Goal: Check status: Check status

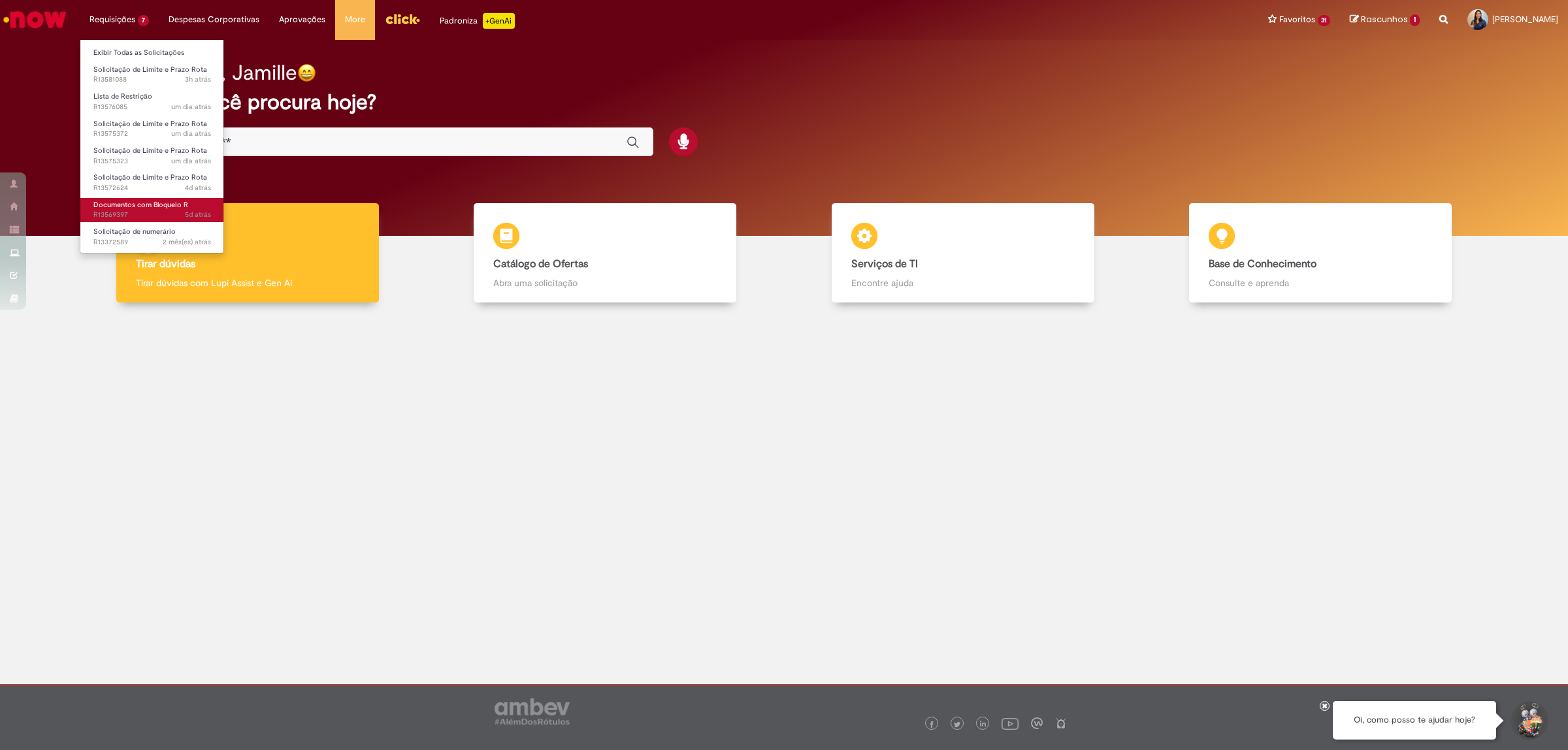
click at [133, 217] on span "5d atrás 5 dias atrás R13569397" at bounding box center [152, 215] width 118 height 11
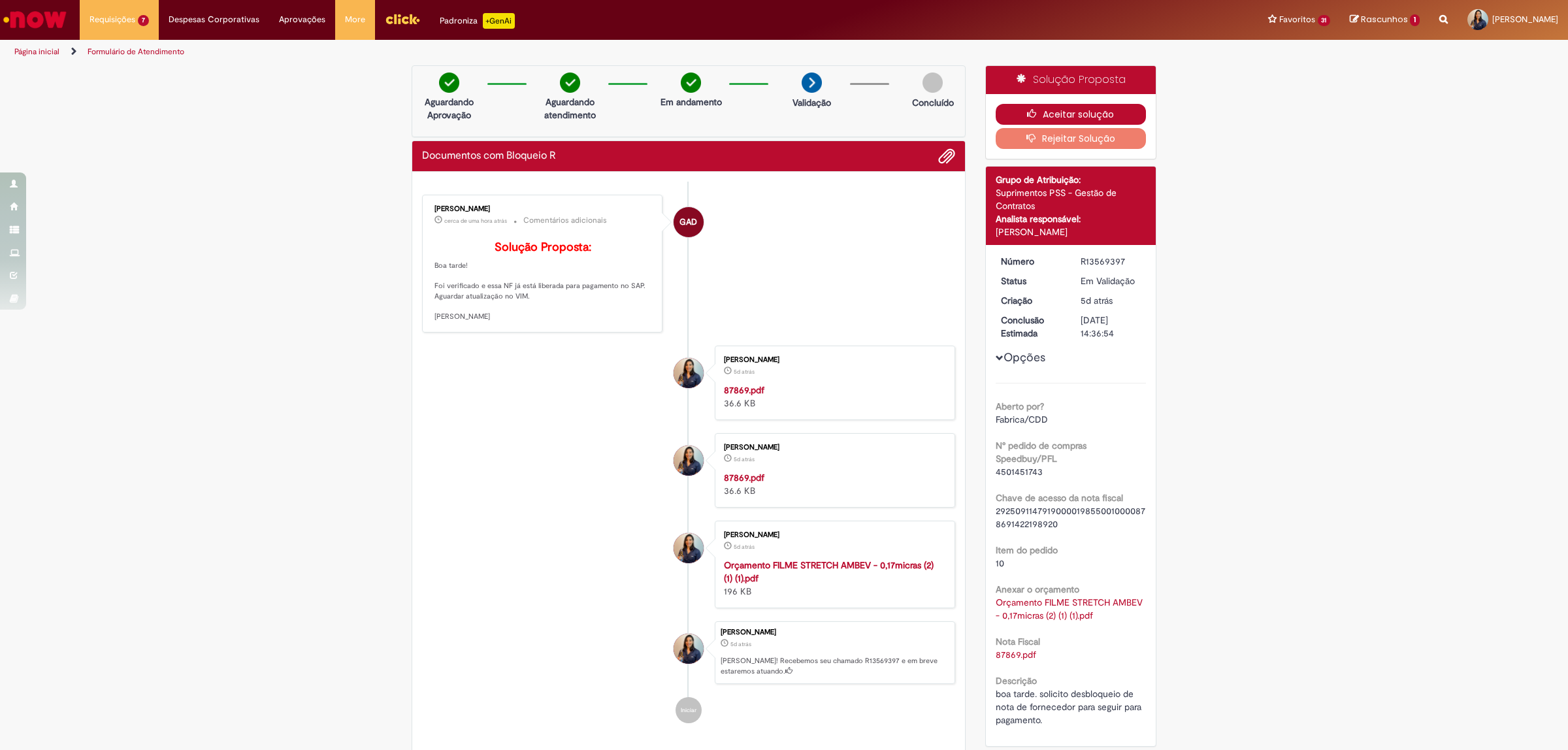
click at [1091, 116] on button "Aceitar solução" at bounding box center [1071, 115] width 151 height 21
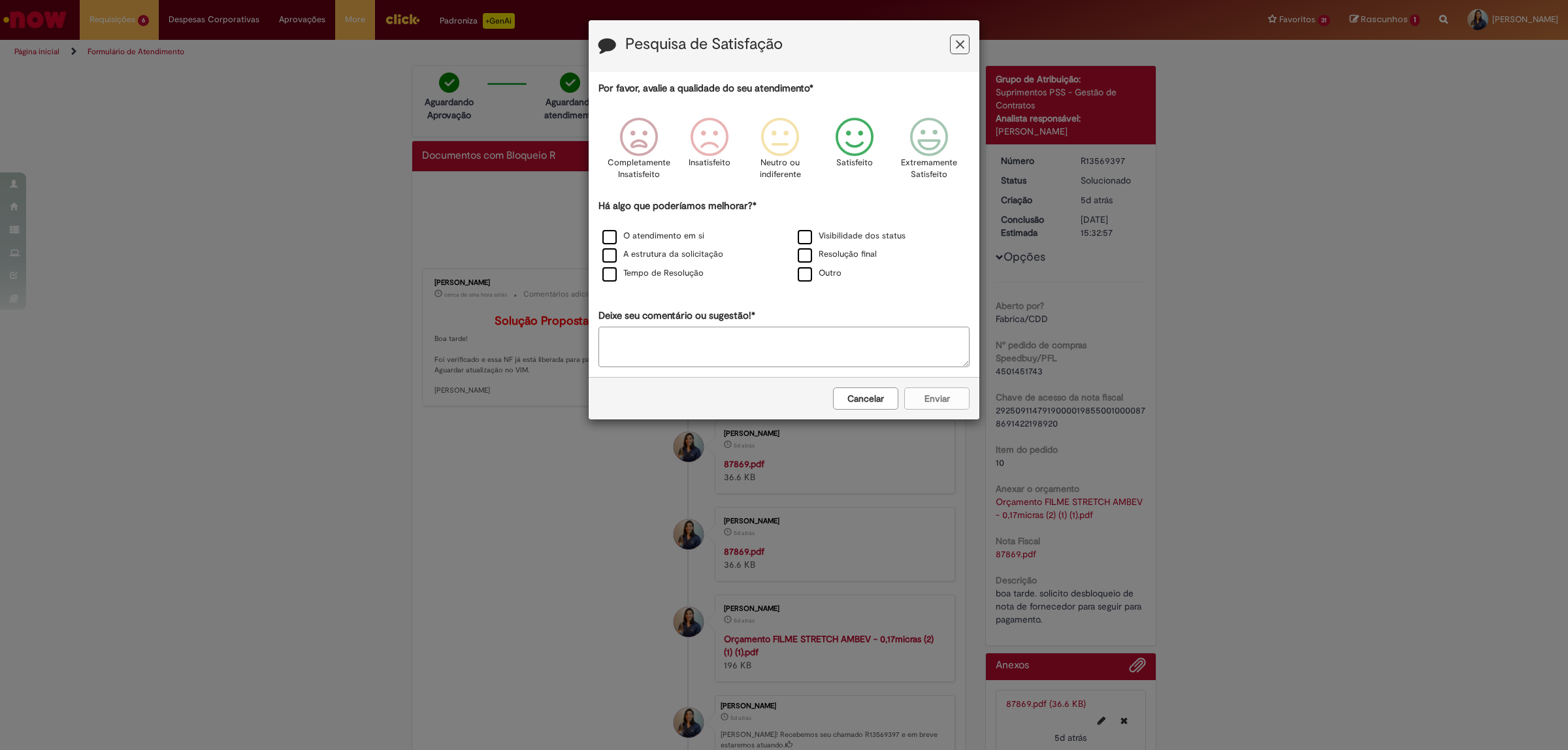
click at [862, 143] on icon "Feedback" at bounding box center [855, 138] width 49 height 40
drag, startPoint x: 615, startPoint y: 233, endPoint x: 609, endPoint y: 236, distance: 6.7
click at [611, 236] on label "O atendimento em si" at bounding box center [653, 236] width 102 height 12
click at [613, 278] on label "Tempo de Resolução" at bounding box center [653, 274] width 101 height 12
click at [918, 395] on button "Enviar" at bounding box center [937, 398] width 65 height 22
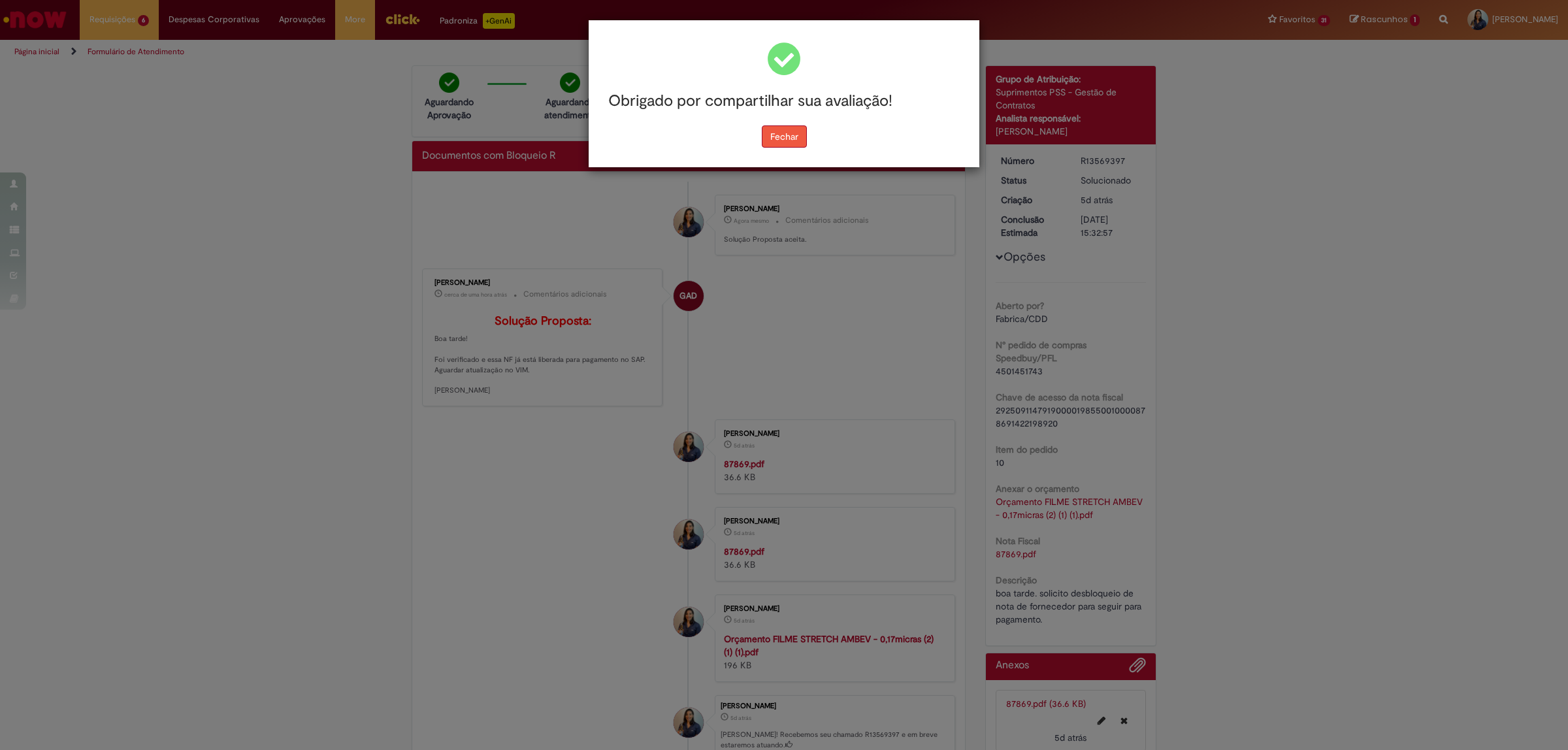
click at [782, 138] on button "Fechar" at bounding box center [784, 136] width 45 height 22
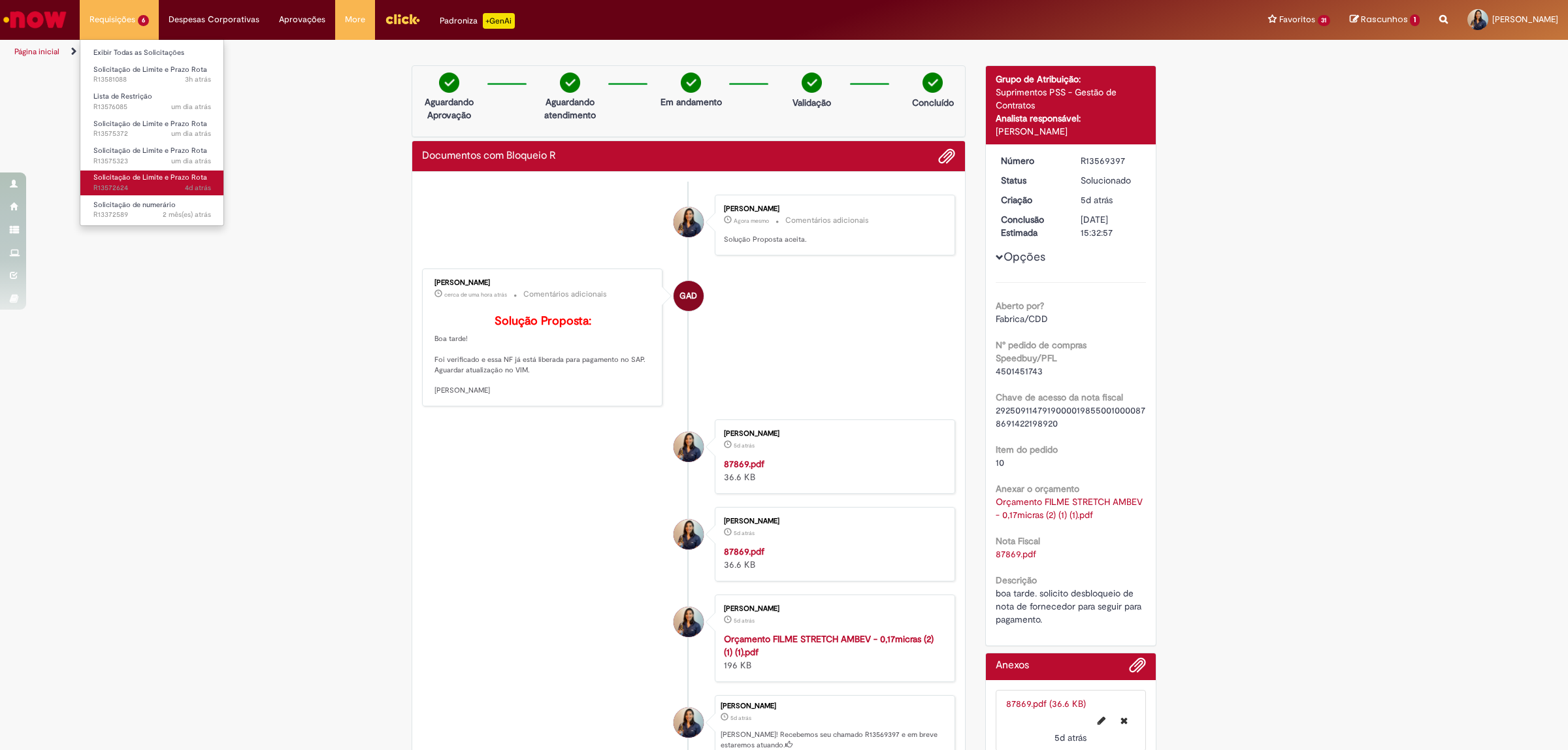
click at [131, 175] on span "Solicitação de Limite e Prazo Rota" at bounding box center [150, 177] width 114 height 10
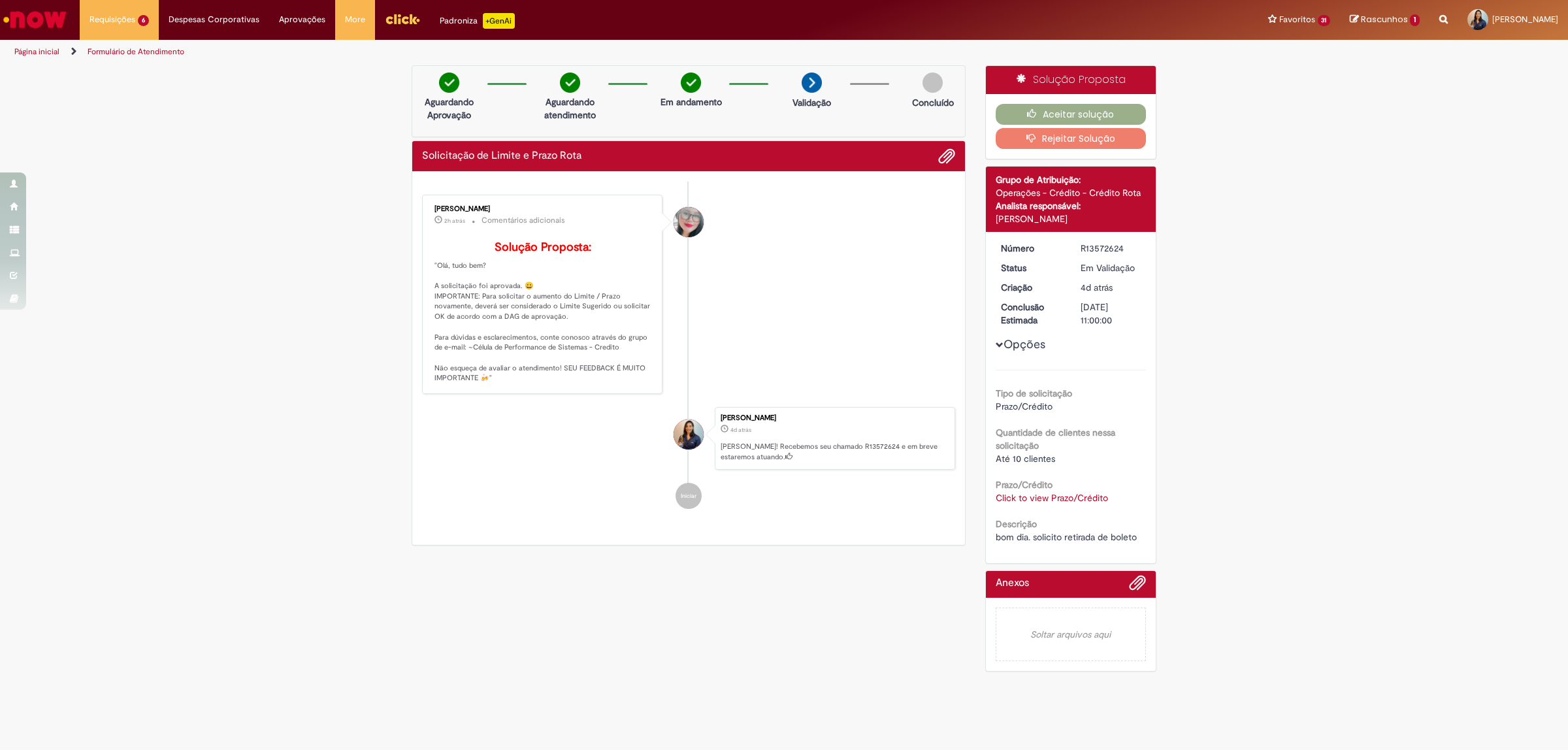
click at [1026, 503] on link "Click to view Prazo/Crédito" at bounding box center [1052, 498] width 112 height 11
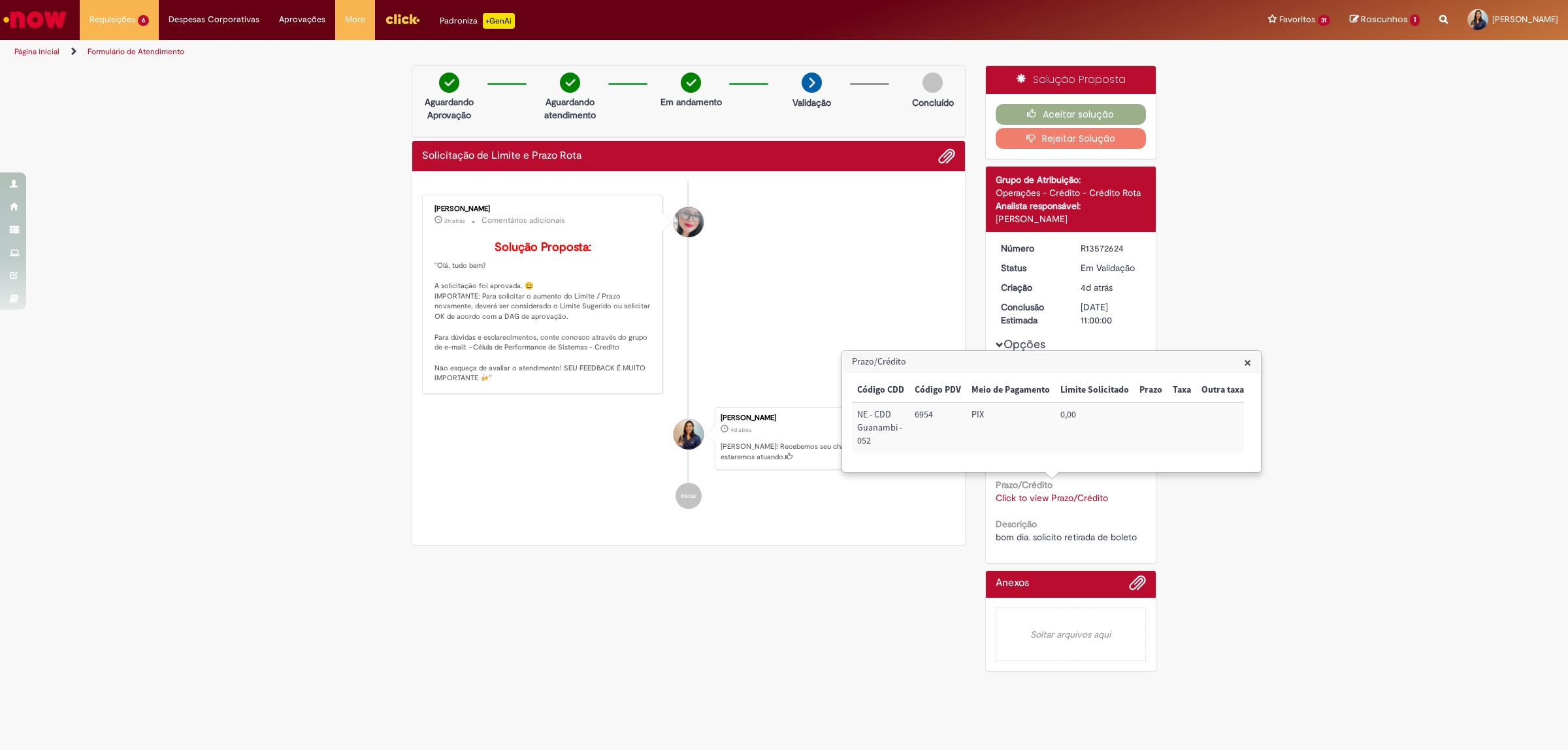
click at [1250, 360] on span "×" at bounding box center [1247, 362] width 7 height 17
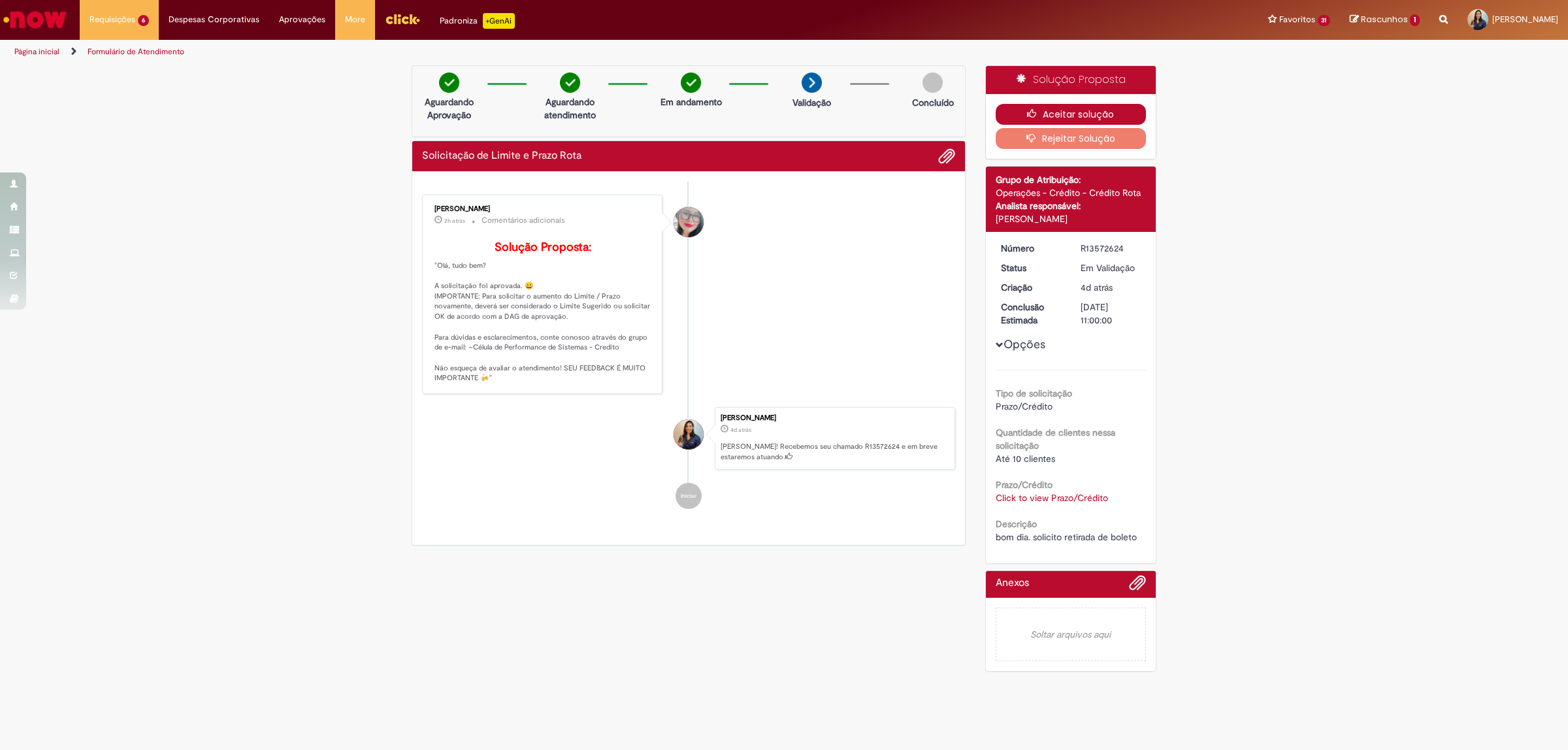
click at [1109, 112] on button "Aceitar solução" at bounding box center [1071, 115] width 151 height 21
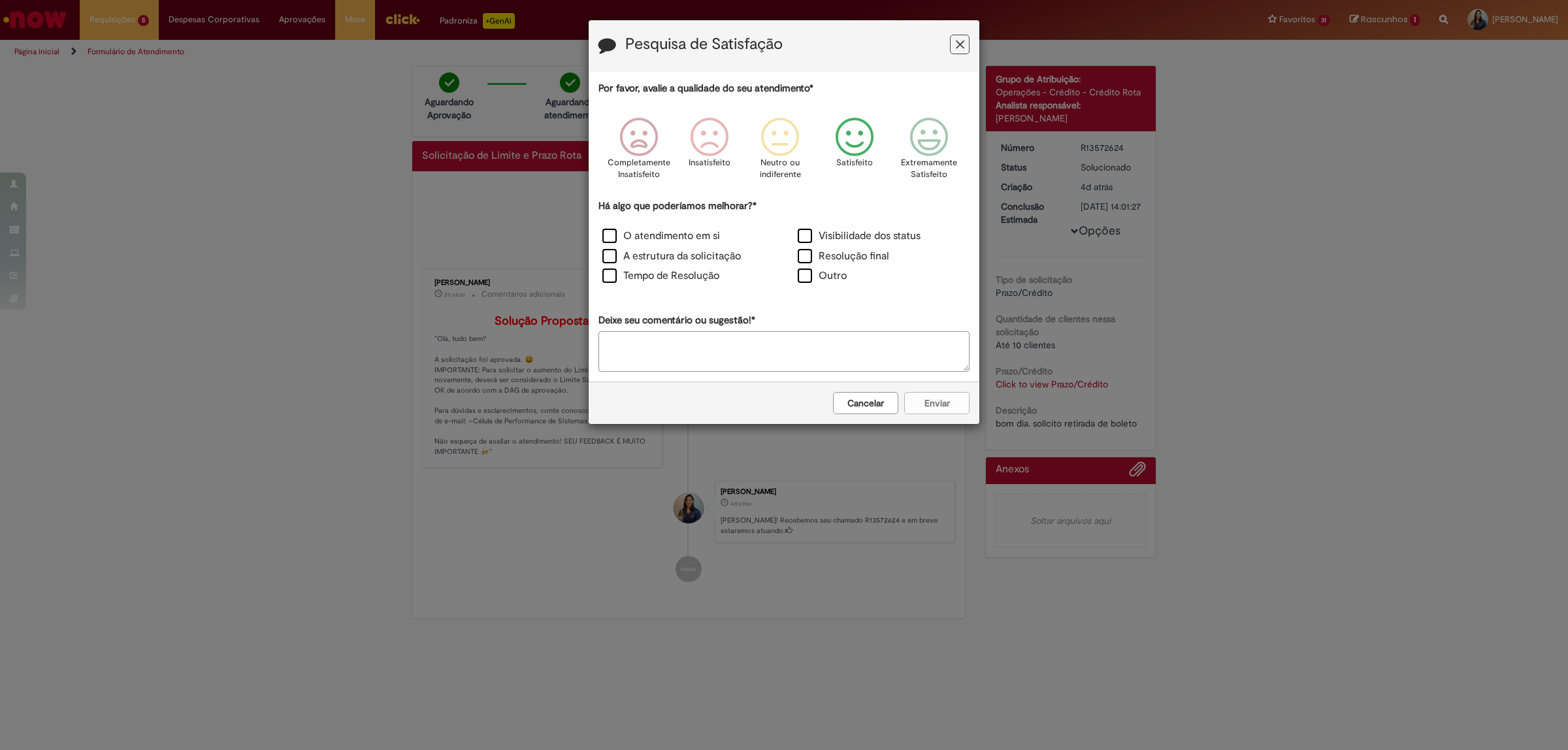
click at [860, 134] on icon "Feedback" at bounding box center [855, 138] width 49 height 40
click at [615, 240] on label "O atendimento em si" at bounding box center [661, 236] width 118 height 15
click at [612, 276] on label "Tempo de Resolução" at bounding box center [661, 277] width 117 height 15
click at [923, 400] on button "Enviar" at bounding box center [937, 403] width 65 height 22
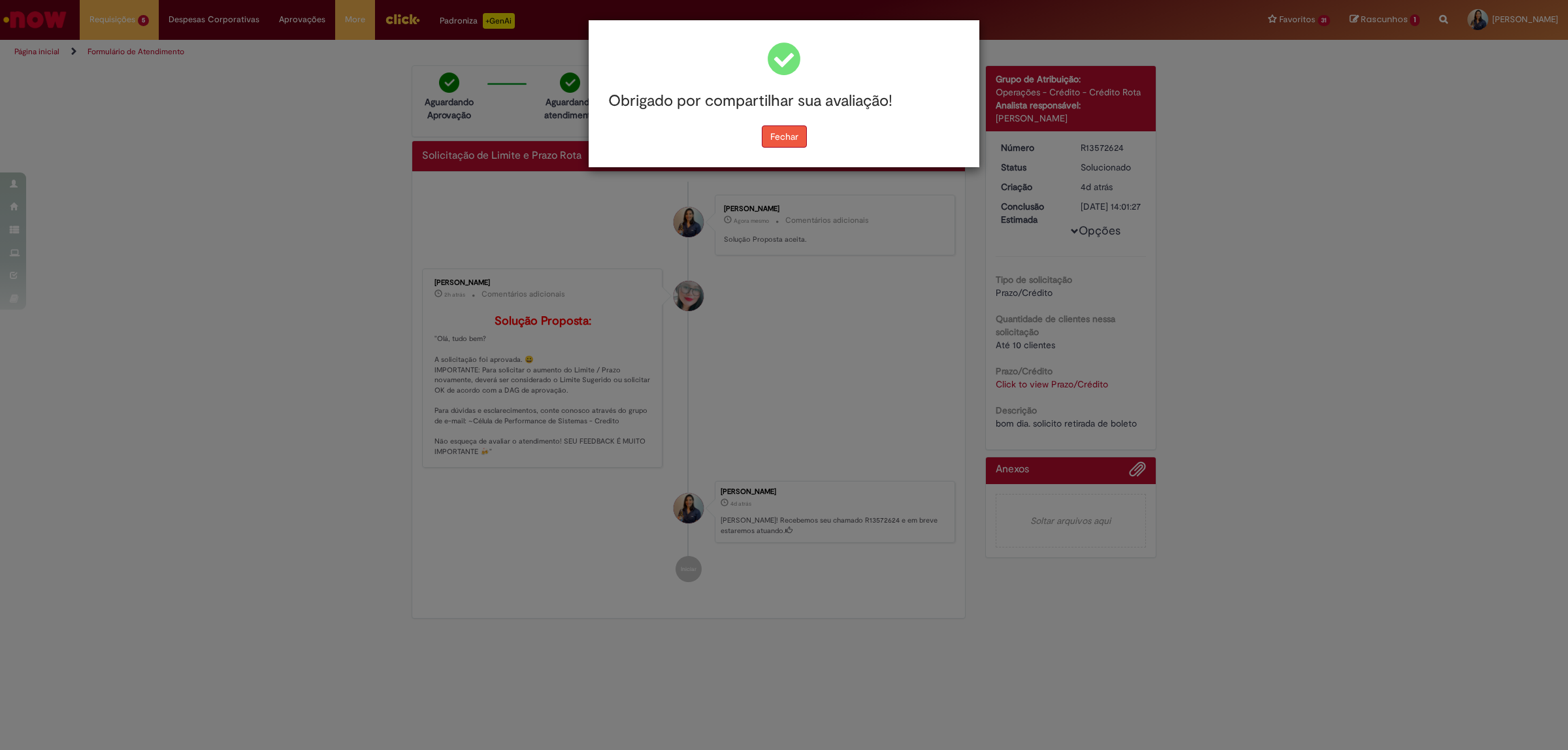
click at [764, 135] on button "Fechar" at bounding box center [784, 136] width 45 height 22
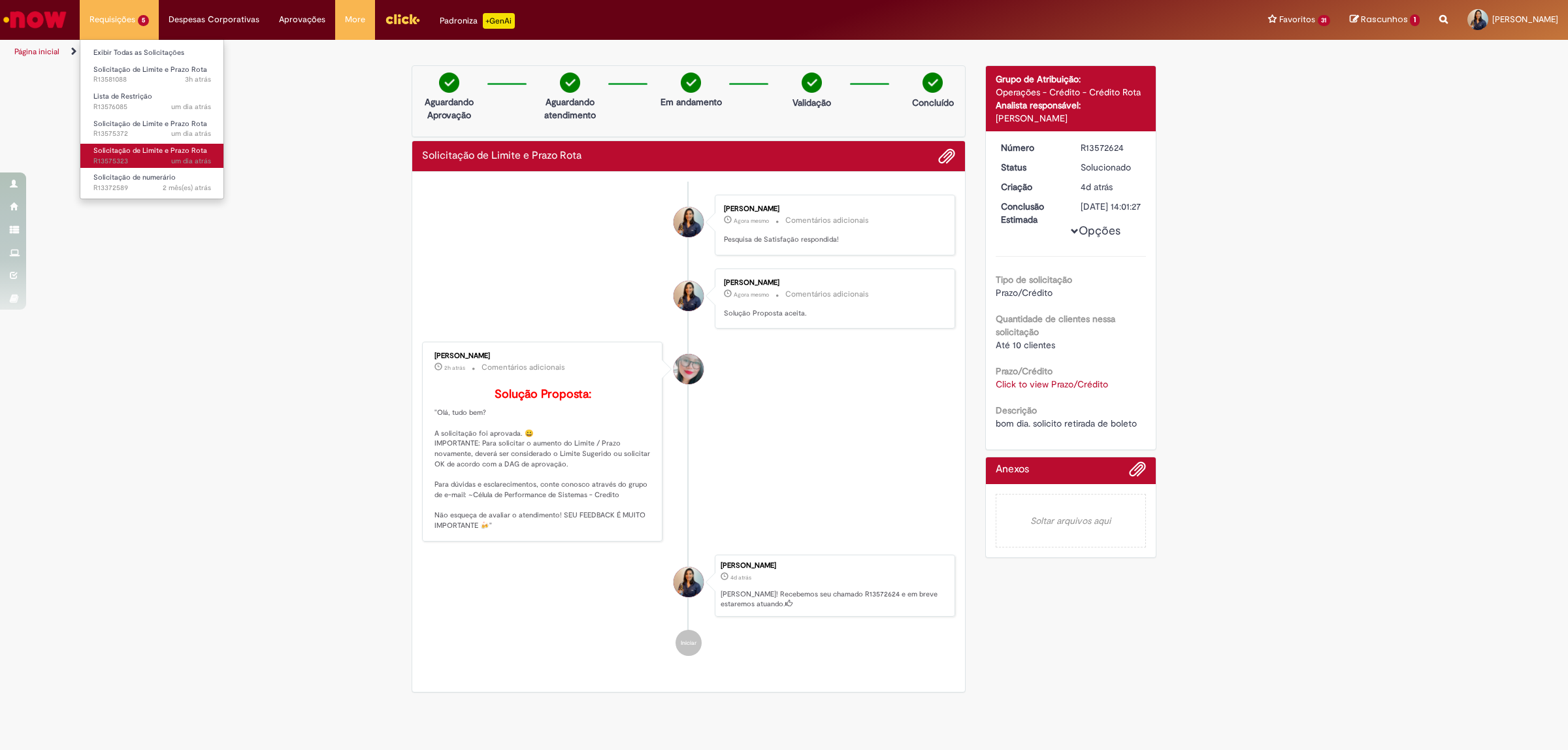
click at [150, 146] on span "Solicitação de Limite e Prazo Rota" at bounding box center [150, 150] width 114 height 10
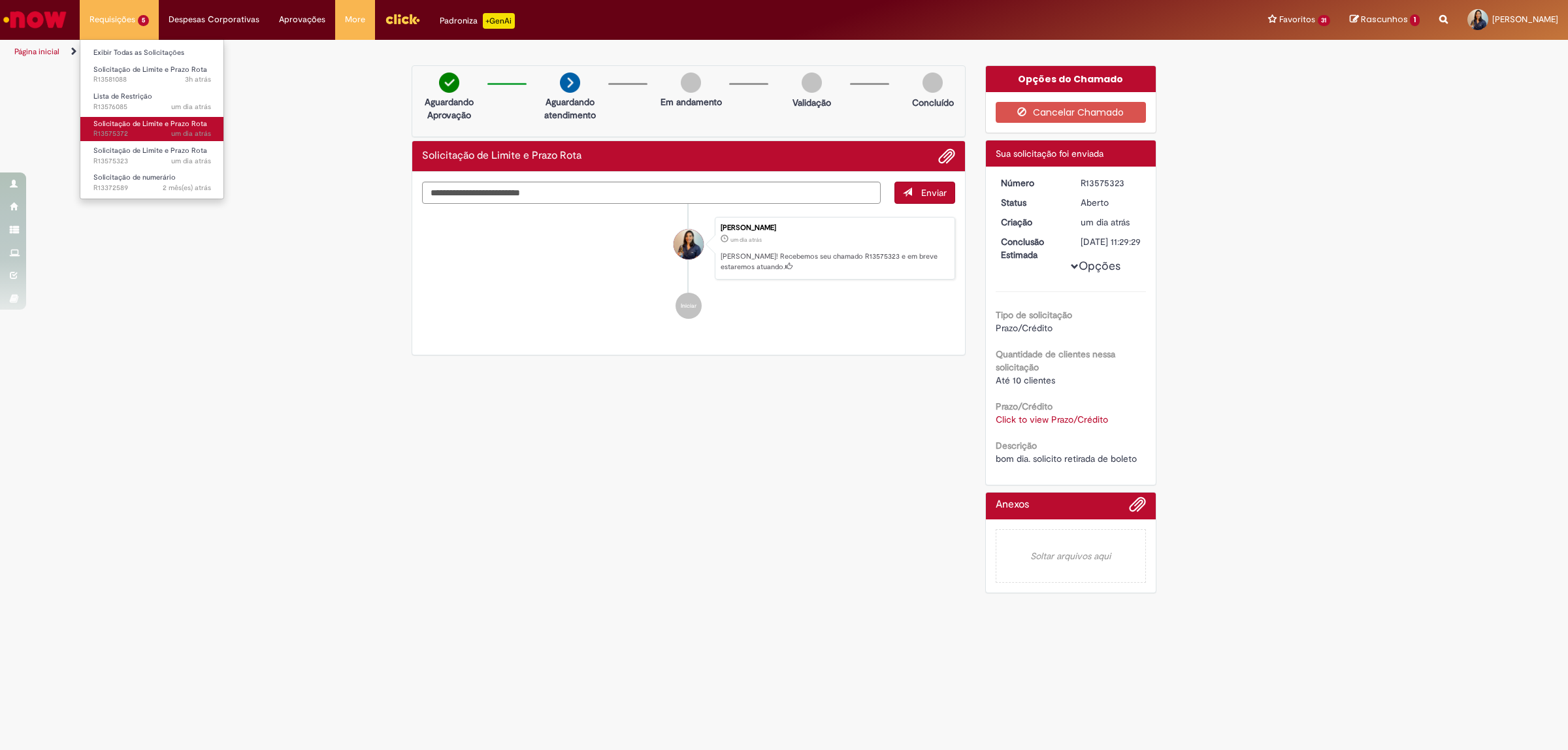
click at [143, 128] on span "um dia atrás um dia atrás R13575372" at bounding box center [152, 134] width 118 height 11
click at [146, 102] on span "um dia atrás um dia atrás R13576085" at bounding box center [152, 107] width 118 height 11
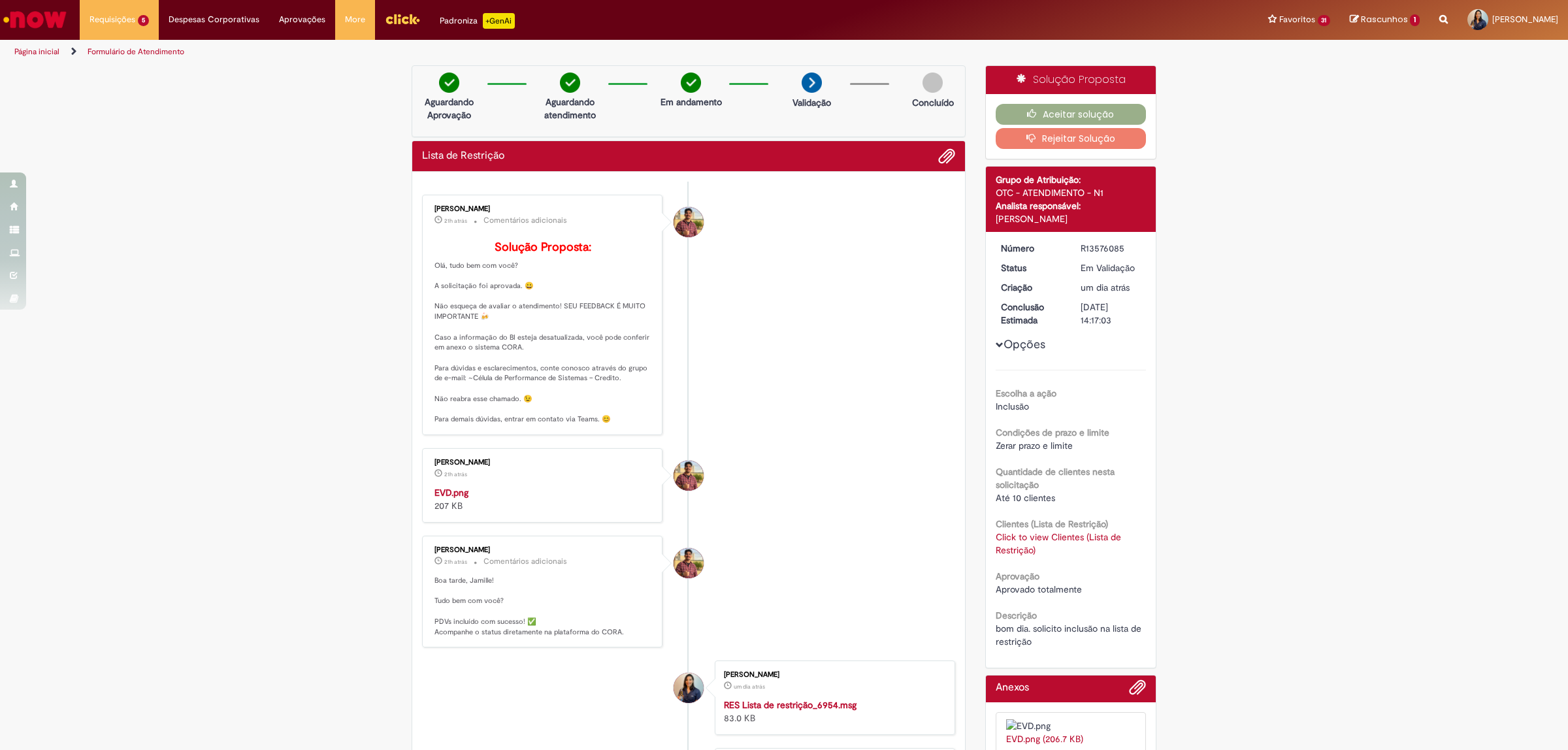
click at [481, 486] on img "Histórico de tíquete" at bounding box center [543, 486] width 217 height 0
click at [1086, 106] on button "Aceitar solução" at bounding box center [1071, 115] width 151 height 21
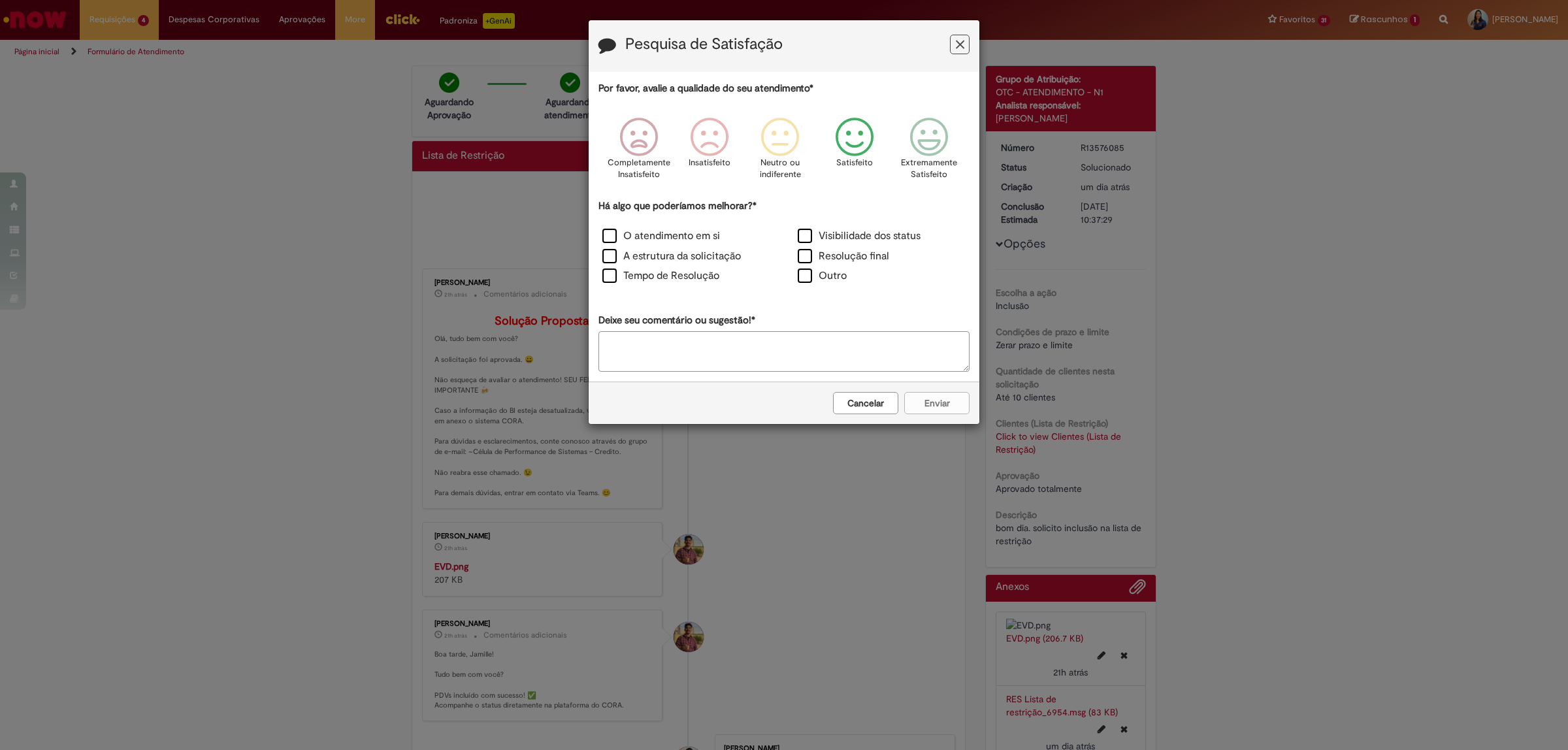
click at [857, 135] on icon "Feedback" at bounding box center [855, 138] width 49 height 40
click at [612, 229] on label "O atendimento em si" at bounding box center [661, 236] width 118 height 15
click at [608, 279] on label "Tempo de Resolução" at bounding box center [661, 277] width 117 height 15
click at [923, 403] on button "Enviar" at bounding box center [937, 403] width 65 height 22
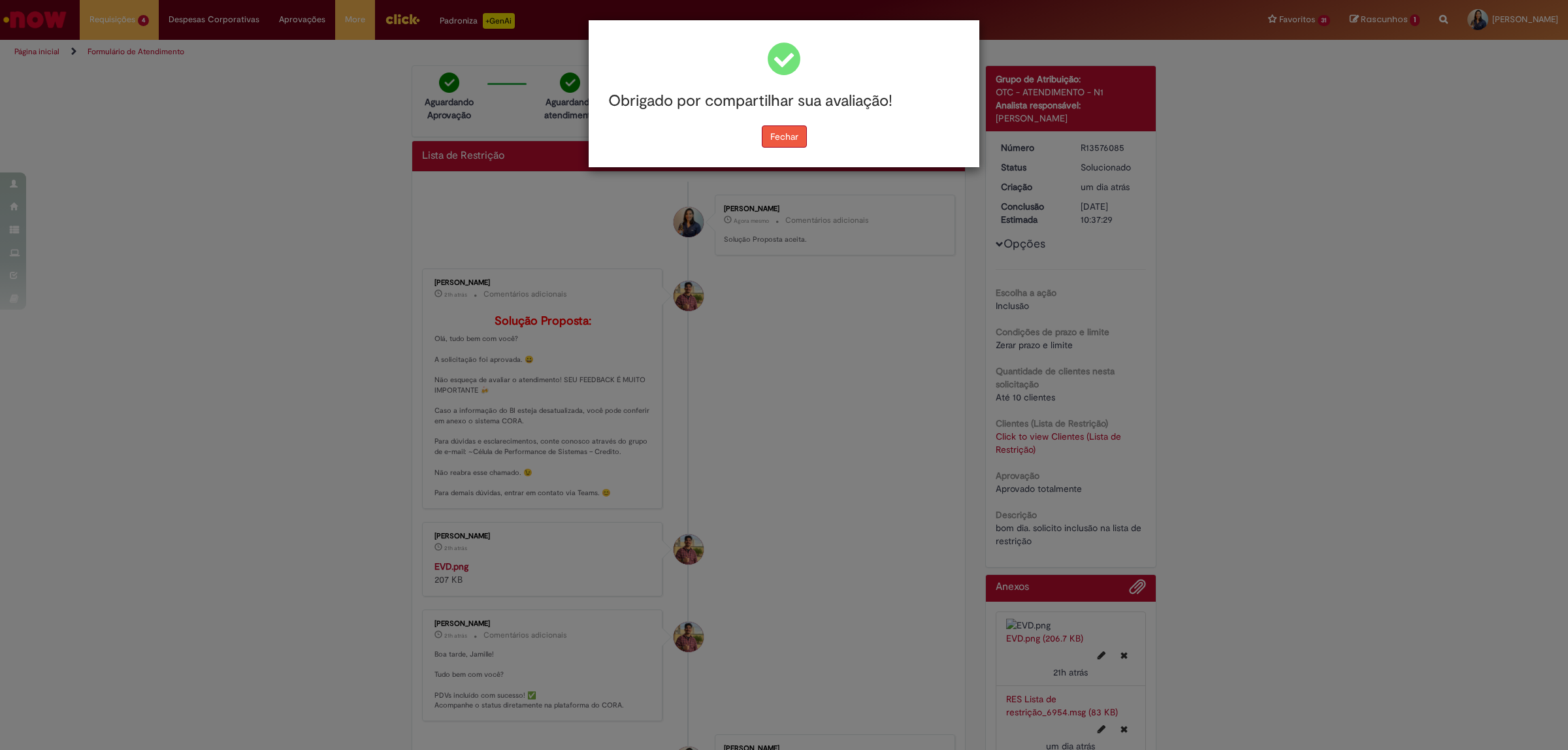
click at [785, 142] on button "Fechar" at bounding box center [784, 136] width 45 height 22
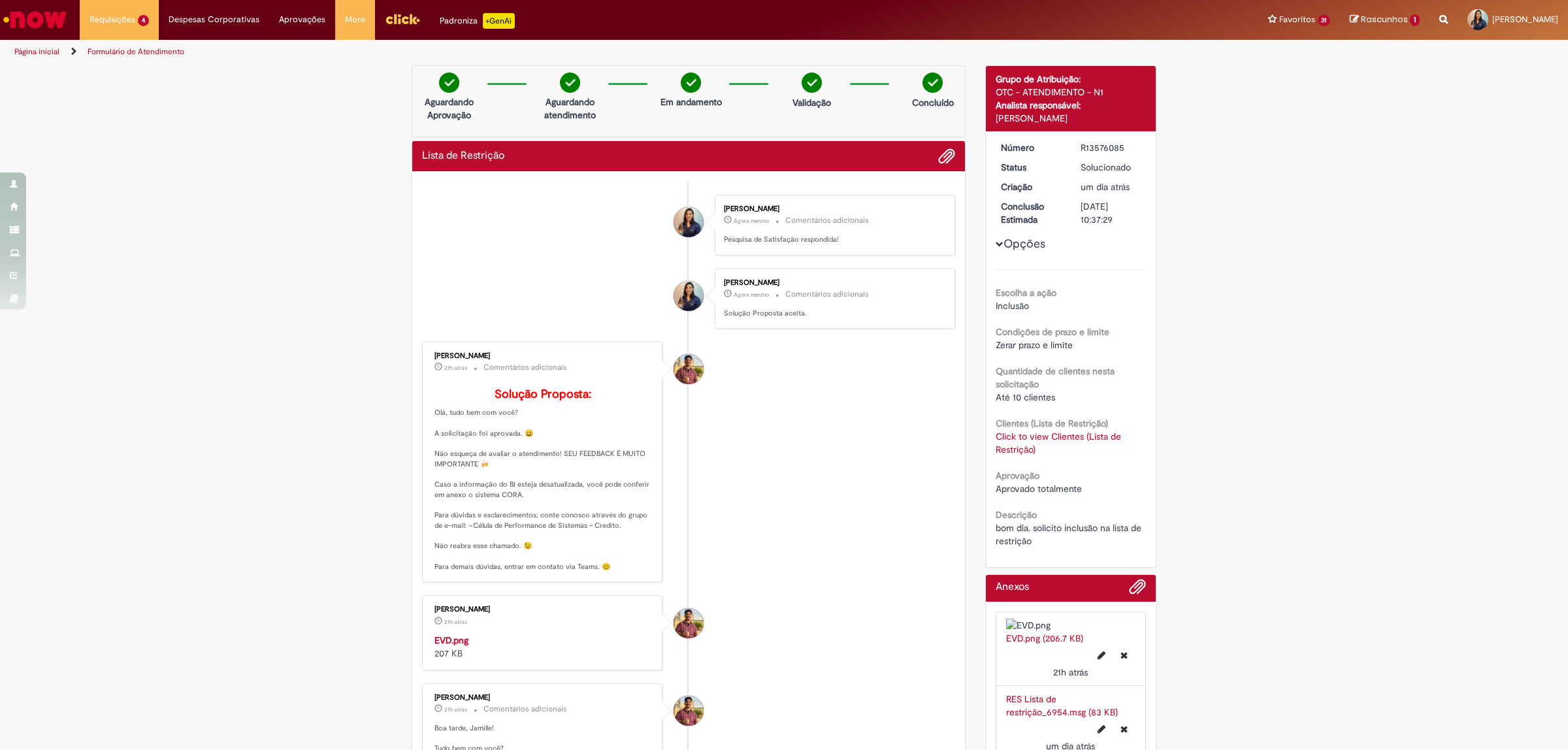
click at [35, 24] on img "Ir para a Homepage" at bounding box center [35, 20] width 68 height 26
